Goal: Answer question/provide support

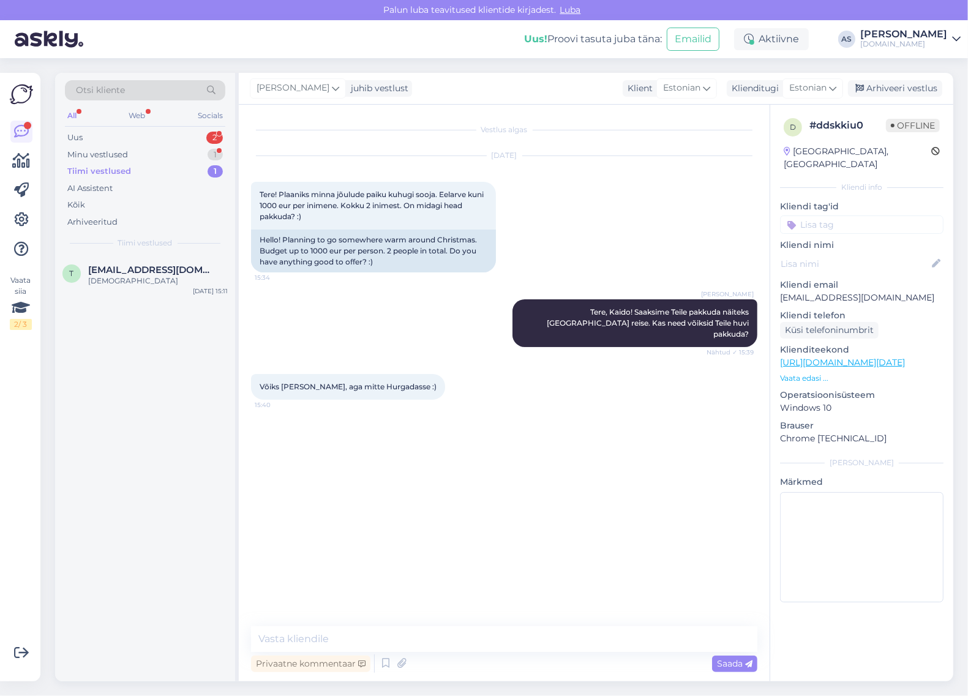
click at [190, 155] on div "Minu vestlused 1" at bounding box center [145, 154] width 160 height 17
click at [151, 276] on div "Võiks [PERSON_NAME], aga mitte Hurgadasse :)" at bounding box center [158, 287] width 140 height 22
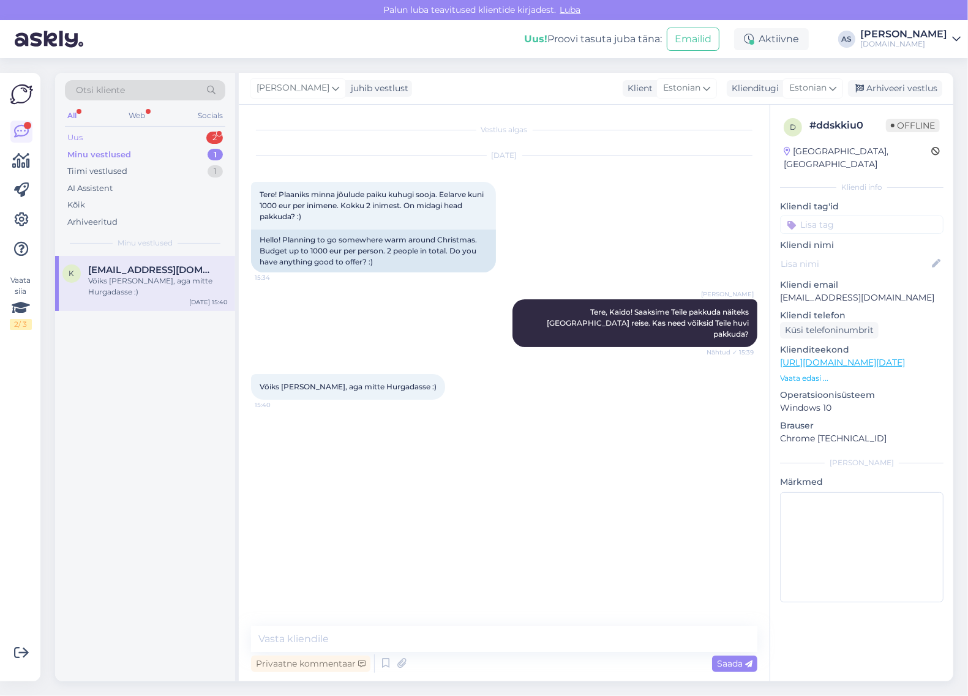
click at [168, 132] on div "Uus 2" at bounding box center [145, 137] width 160 height 17
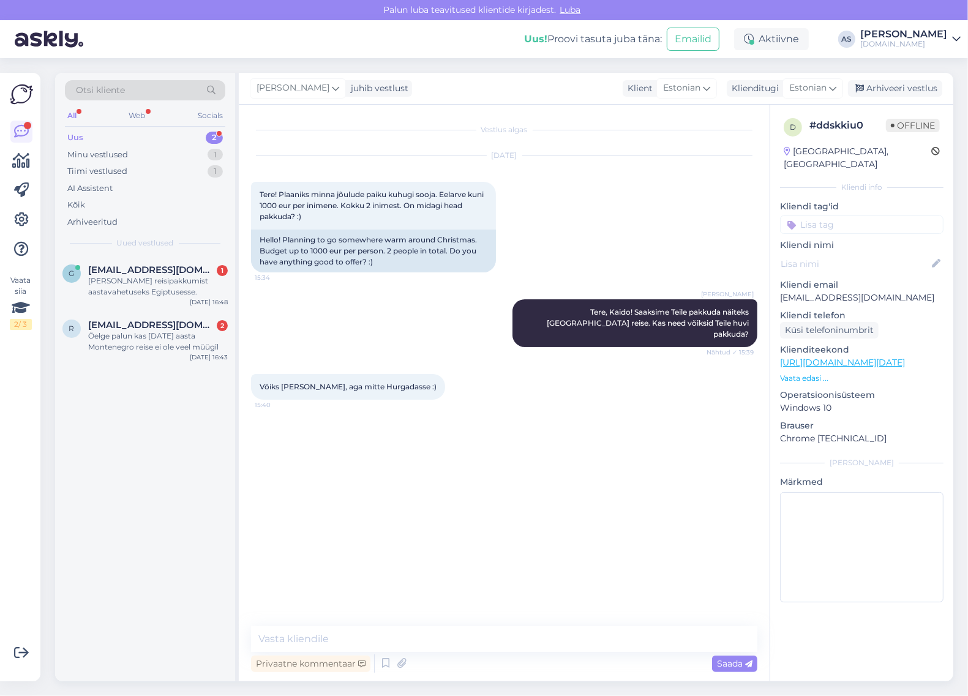
click at [160, 138] on div "Uus 2" at bounding box center [145, 137] width 160 height 17
click at [173, 286] on div "[PERSON_NAME] reisipakkumist aastavahetuseks Egiptusesse." at bounding box center [158, 287] width 140 height 22
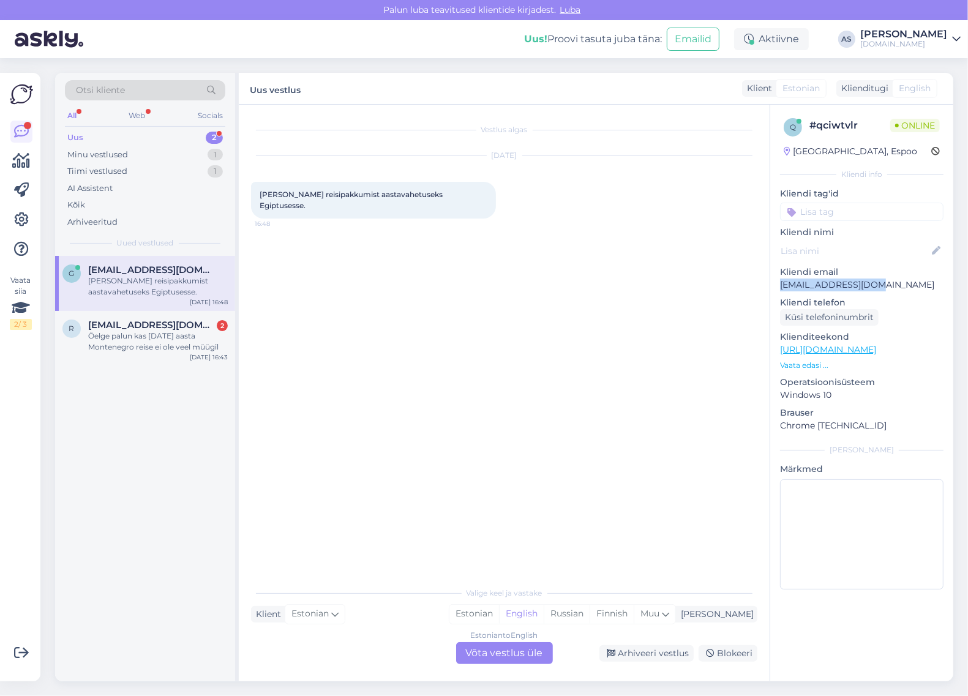
drag, startPoint x: 831, startPoint y: 284, endPoint x: 772, endPoint y: 285, distance: 58.8
click at [772, 285] on div "q # qciwtvlr Online [GEOGRAPHIC_DATA], Espoo Kliendi info Kliendi tag'id Kliend…" at bounding box center [862, 356] width 183 height 503
copy p "[EMAIL_ADDRESS][DOMAIN_NAME]"
click at [504, 655] on div "Estonian to English Võta vestlus üle" at bounding box center [504, 654] width 97 height 22
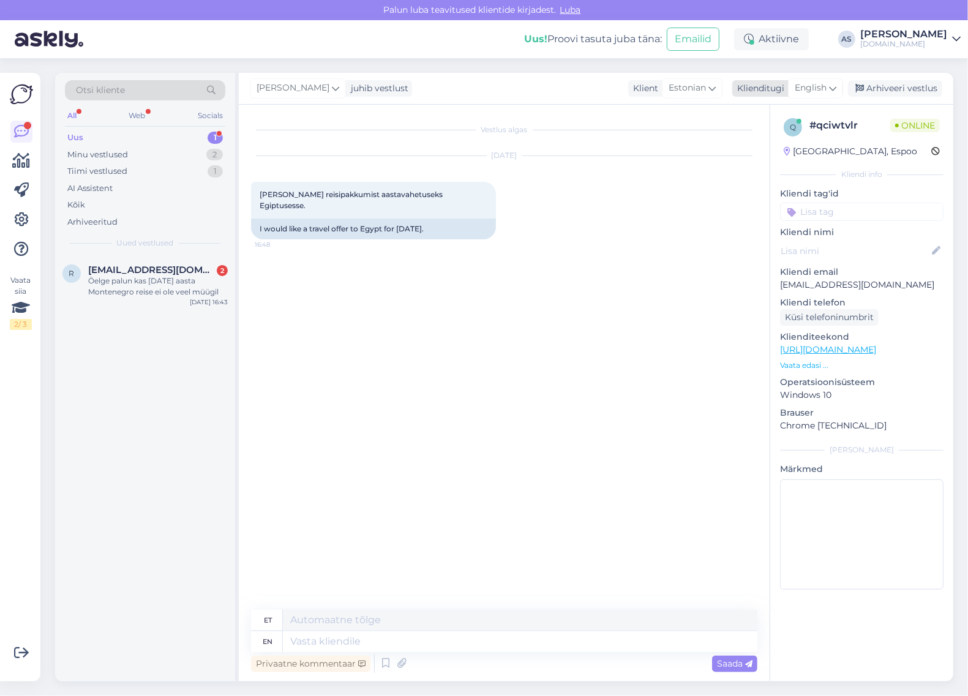
click at [830, 89] on icon at bounding box center [832, 87] width 7 height 13
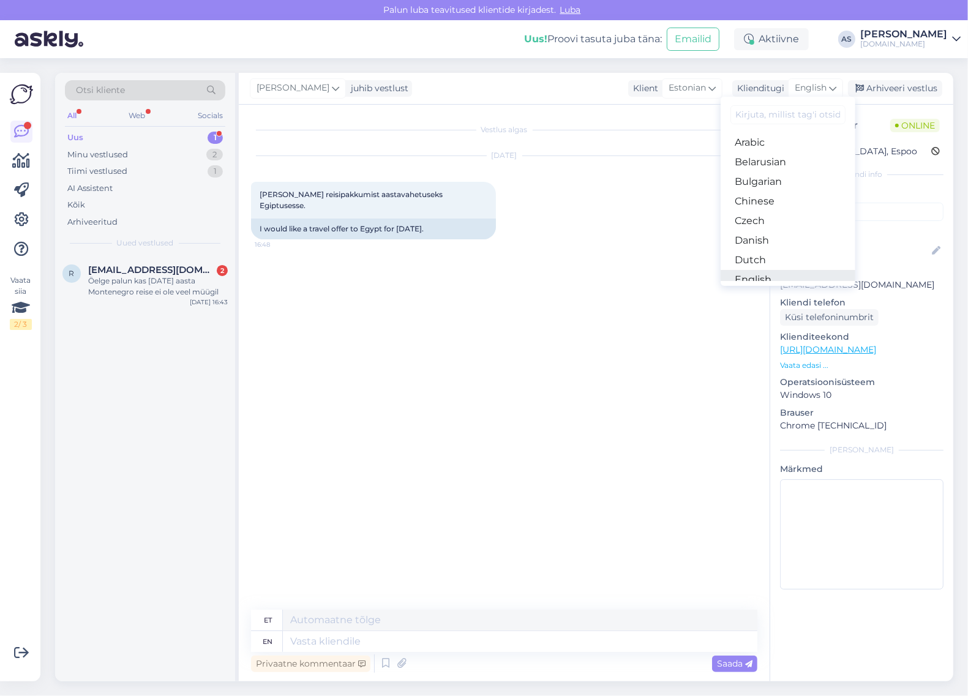
click at [769, 270] on link "English" at bounding box center [788, 280] width 135 height 20
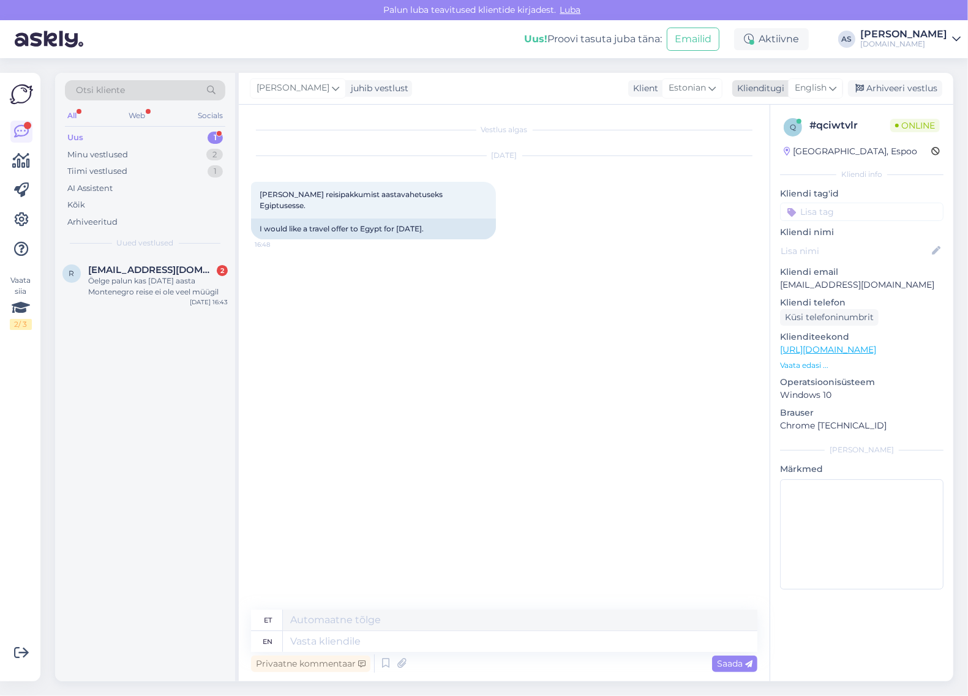
click at [821, 98] on div "English" at bounding box center [815, 88] width 55 height 20
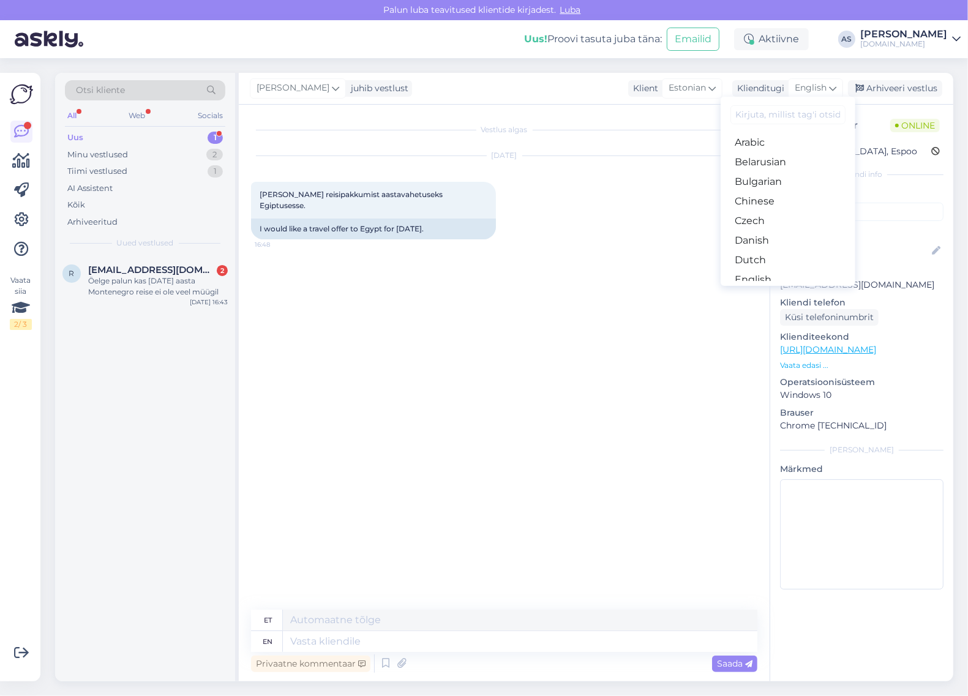
click at [766, 290] on link "Estonian" at bounding box center [788, 300] width 135 height 20
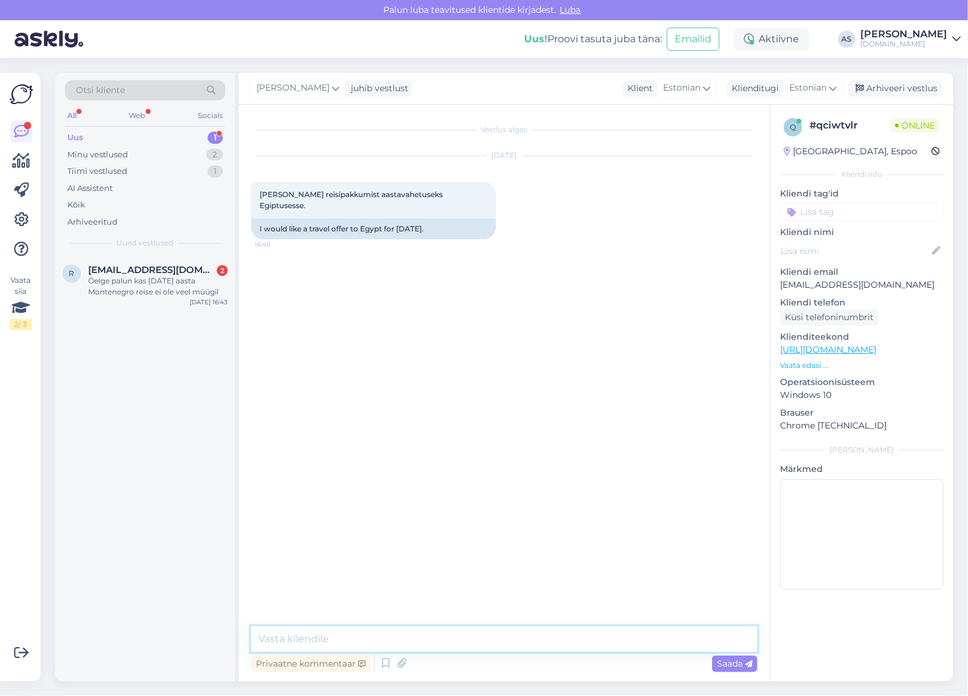
click at [487, 638] on textarea at bounding box center [504, 640] width 507 height 26
type textarea "Tere, saadame Teile pakkumise meilile :)"
click at [891, 91] on div "Arhiveeri vestlus" at bounding box center [895, 88] width 94 height 17
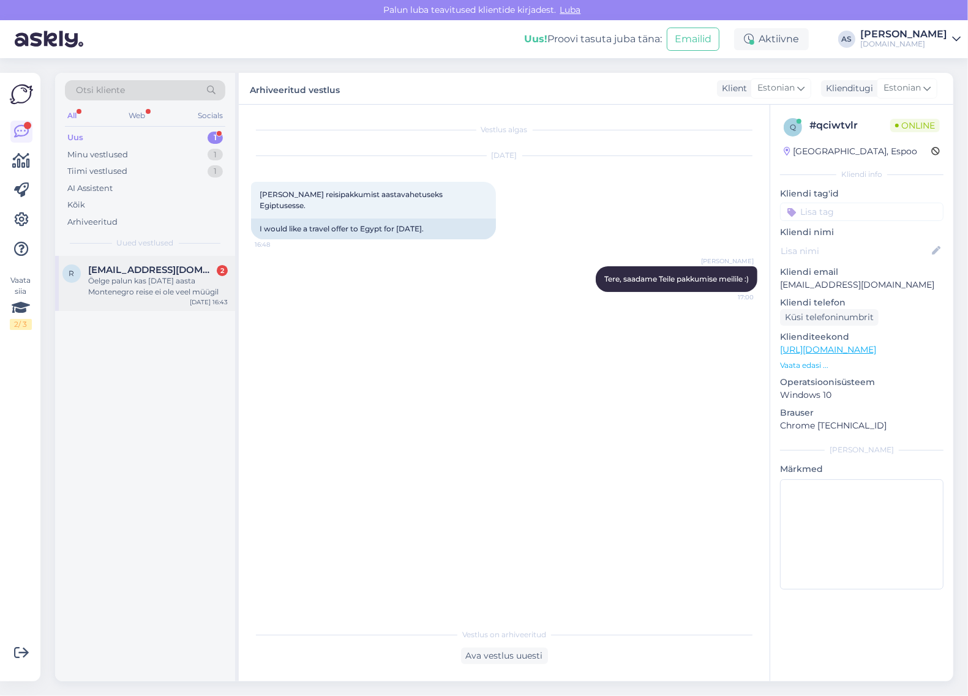
click at [183, 280] on div "Öelge palun kas [DATE] aasta Montenegro reise ei ole veel müügil" at bounding box center [158, 287] width 140 height 22
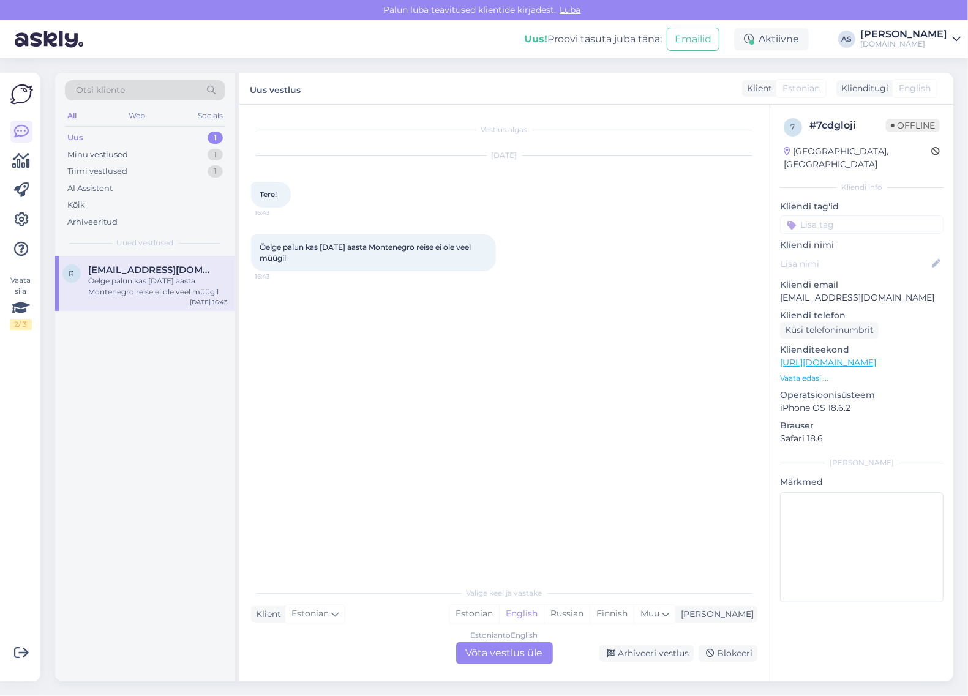
click at [507, 645] on div "Estonian to English Võta vestlus üle" at bounding box center [504, 654] width 97 height 22
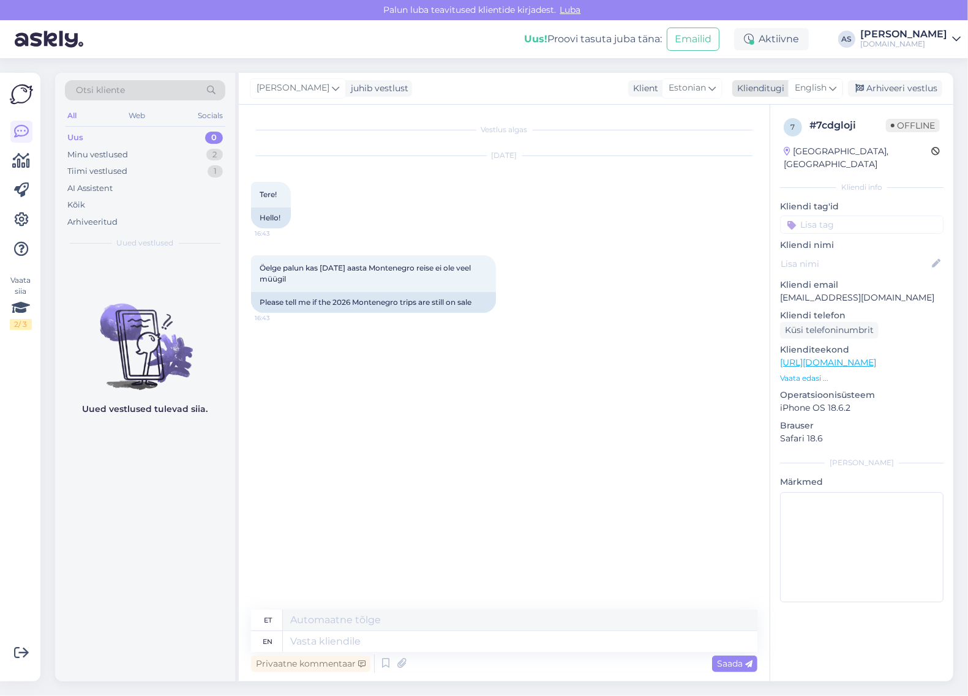
click at [816, 89] on span "English" at bounding box center [811, 87] width 32 height 13
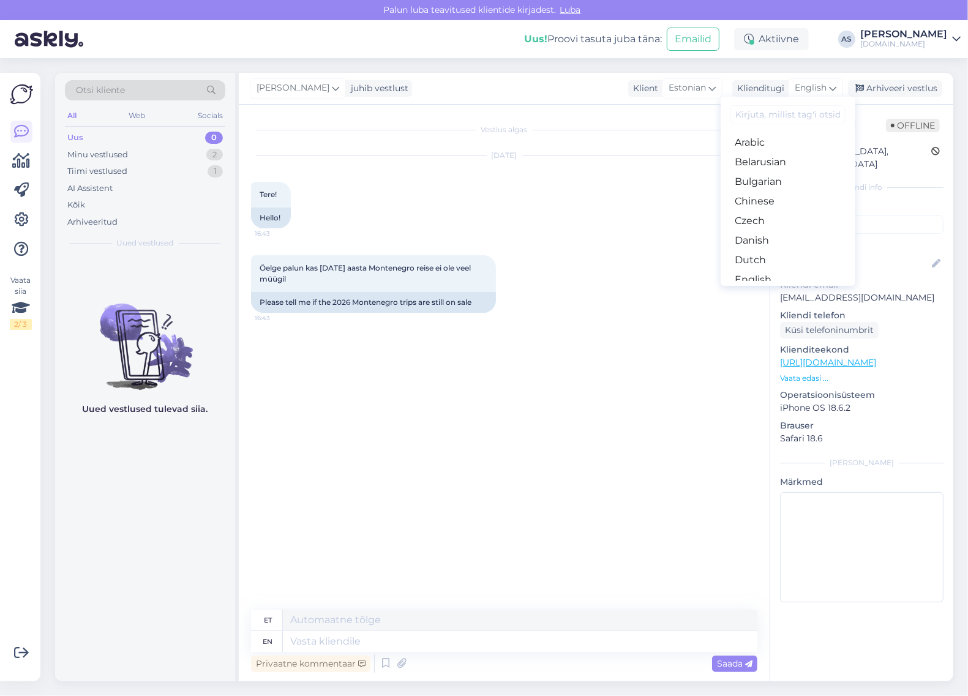
click at [772, 290] on link "Estonian" at bounding box center [788, 300] width 135 height 20
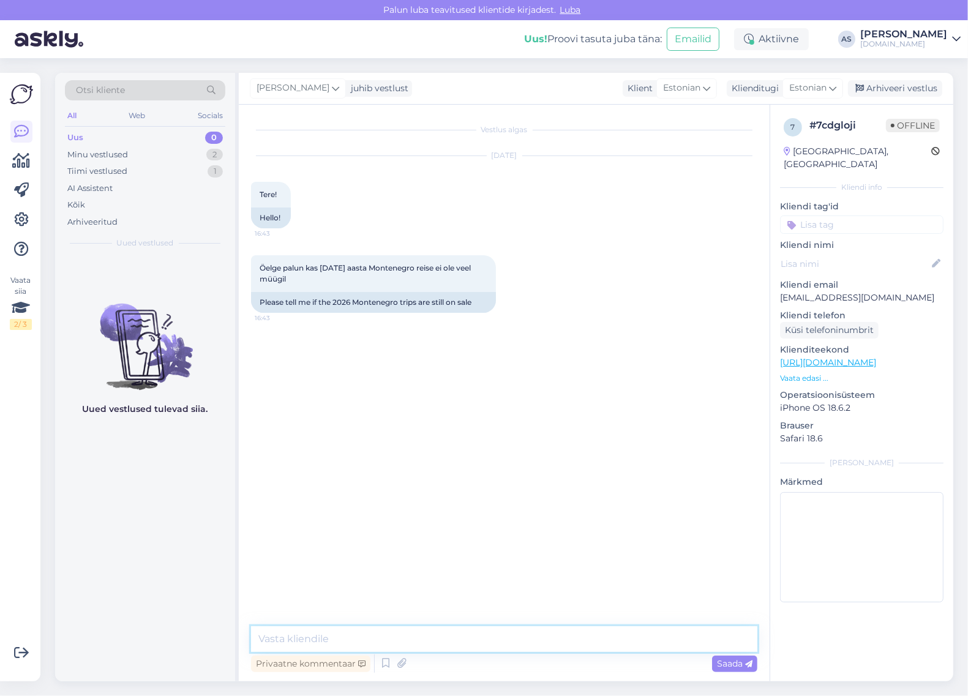
click at [303, 647] on textarea at bounding box center [504, 640] width 507 height 26
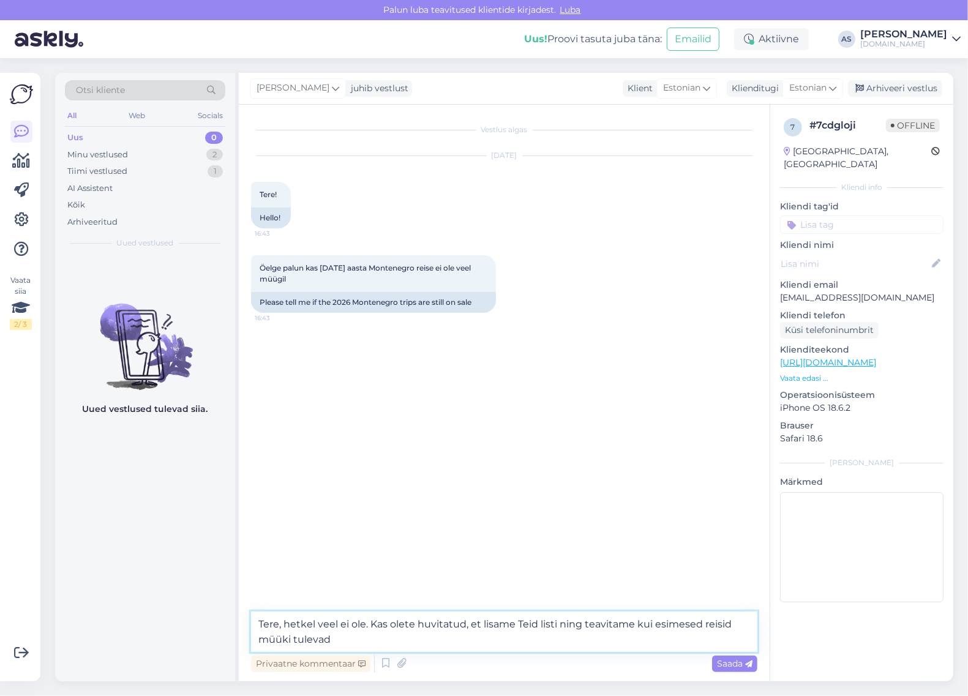
type textarea "Tere, hetkel veel ei ole. Kas olete huvitatud, et lisame Teid listi ning teavit…"
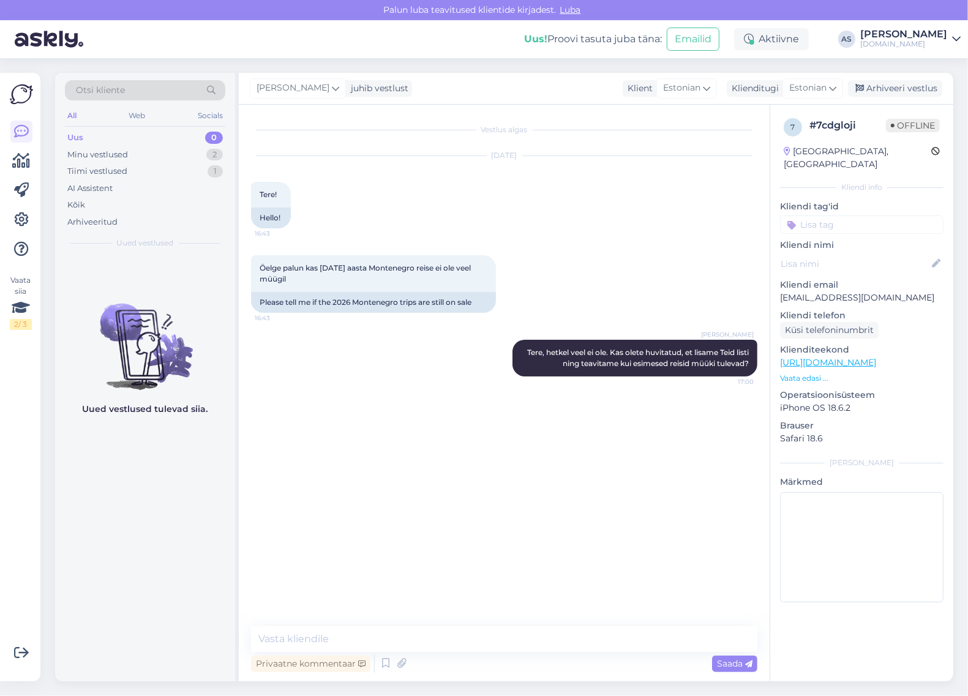
click at [794, 373] on p "Vaata edasi ..." at bounding box center [862, 378] width 164 height 11
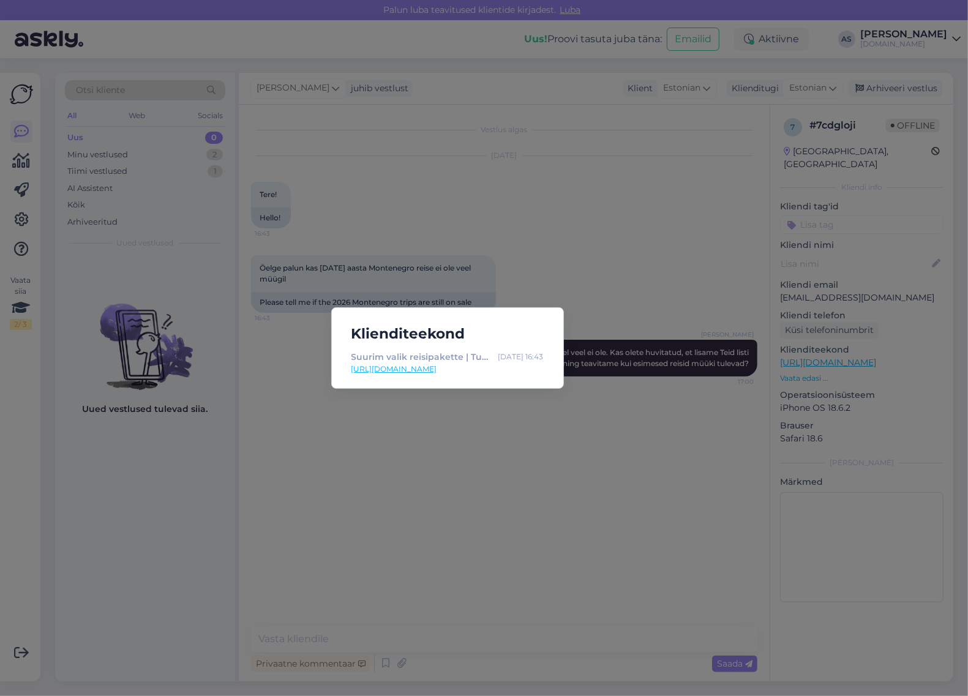
click at [590, 437] on div "Klienditeekond Suurim valik reisipakette | Tuusik [DATE] 16:43 [URL][DOMAIN_NAM…" at bounding box center [484, 348] width 968 height 696
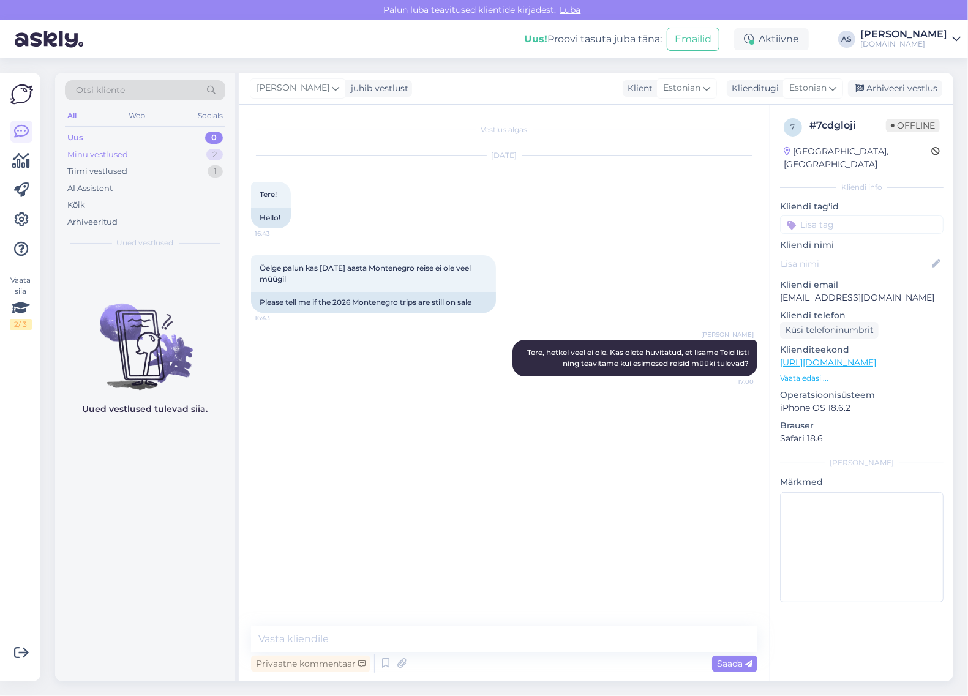
click at [154, 155] on div "Minu vestlused 2" at bounding box center [145, 154] width 160 height 17
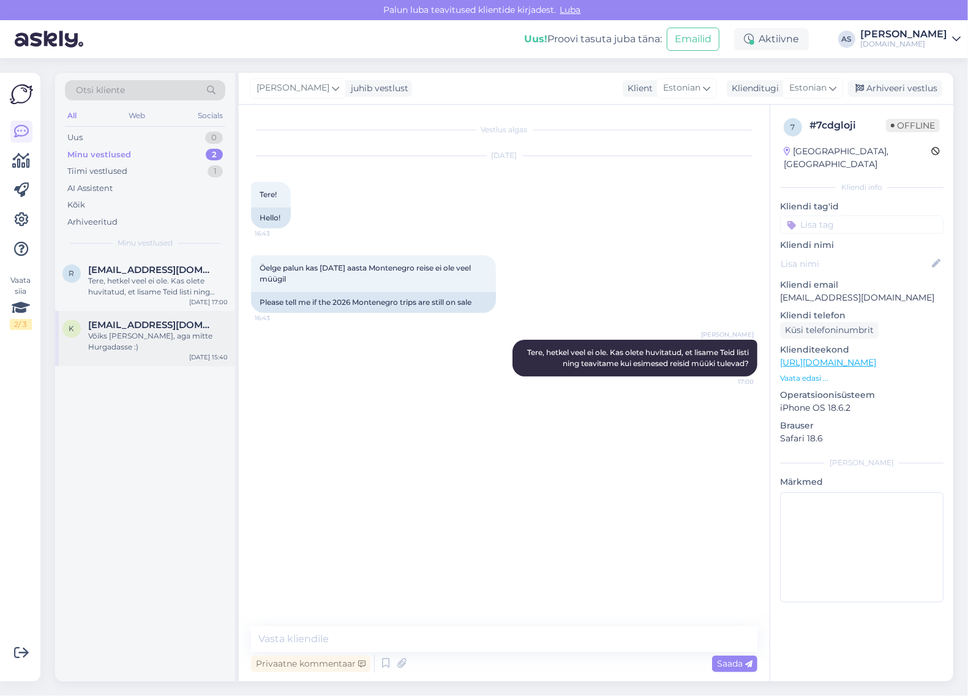
click at [158, 350] on div "k [EMAIL_ADDRESS][DOMAIN_NAME] Võiks [PERSON_NAME], aga mitte Hurgadasse :) [DA…" at bounding box center [145, 338] width 180 height 55
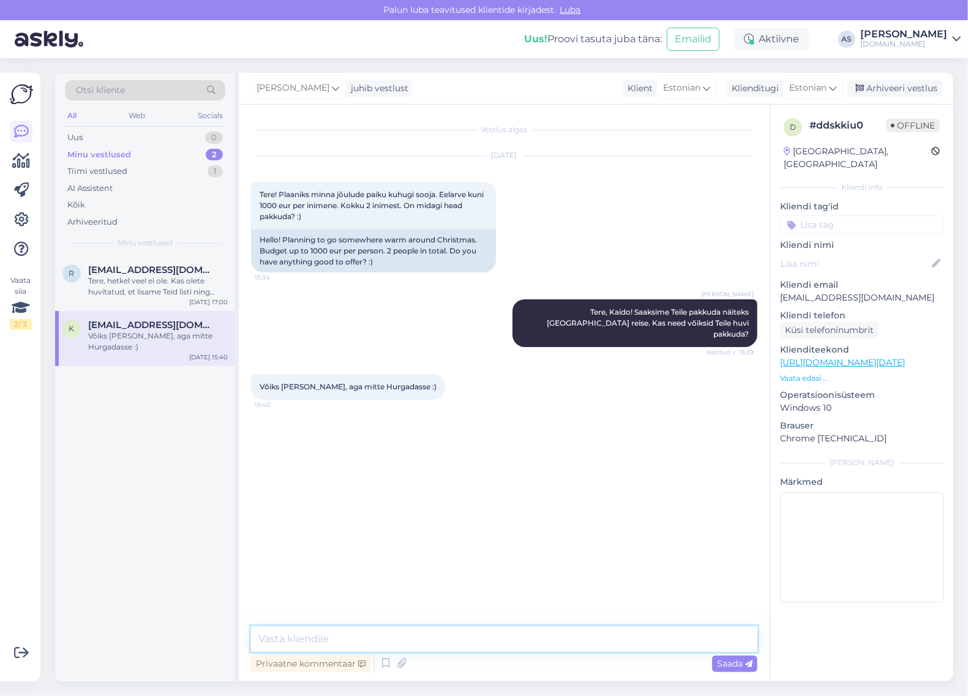
click at [472, 628] on textarea at bounding box center [504, 640] width 507 height 26
